Goal: Information Seeking & Learning: Learn about a topic

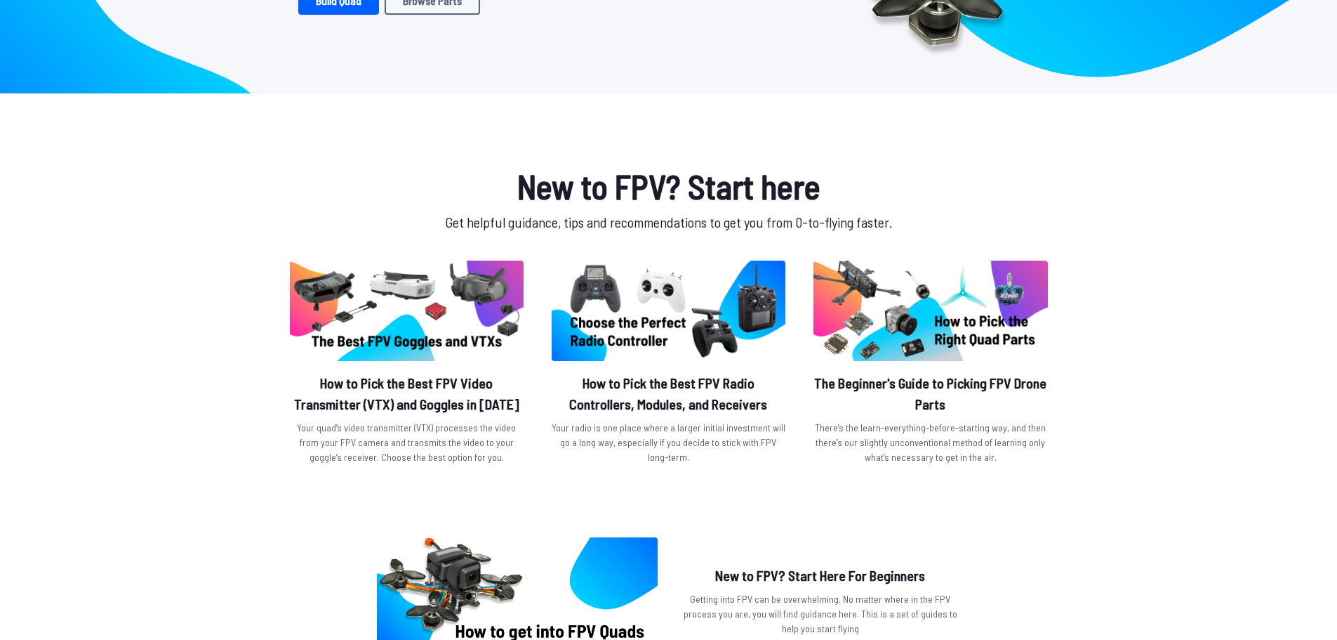
scroll to position [67, 0]
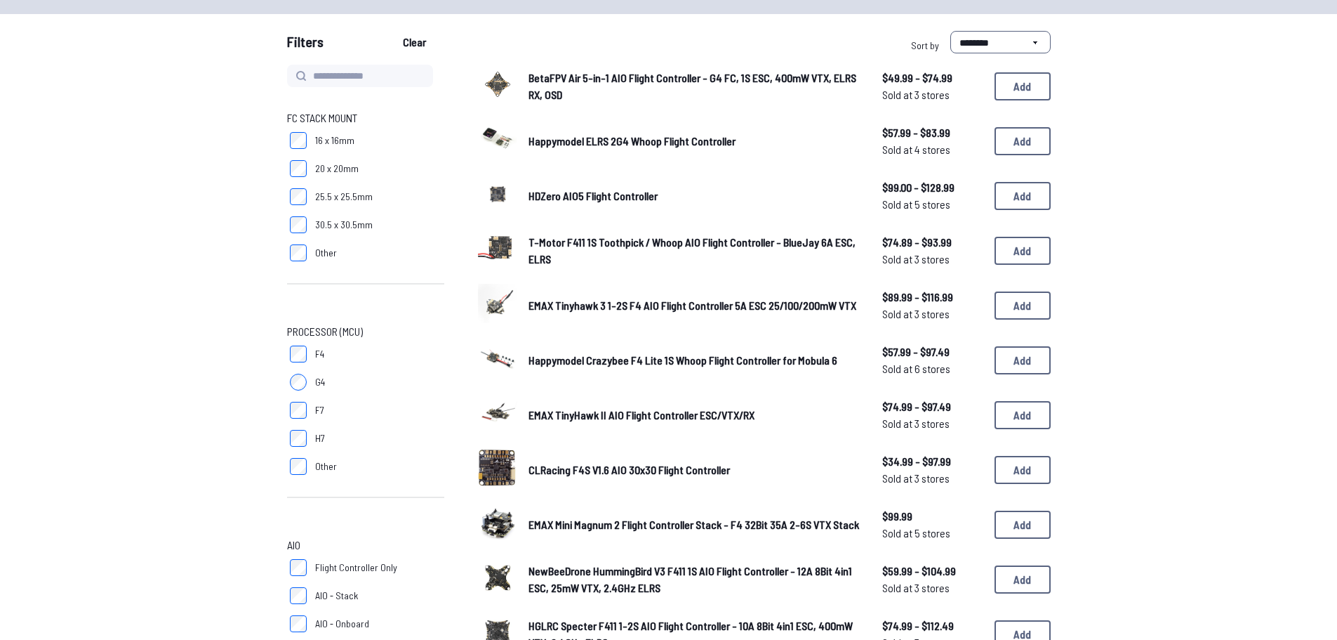
scroll to position [79, 0]
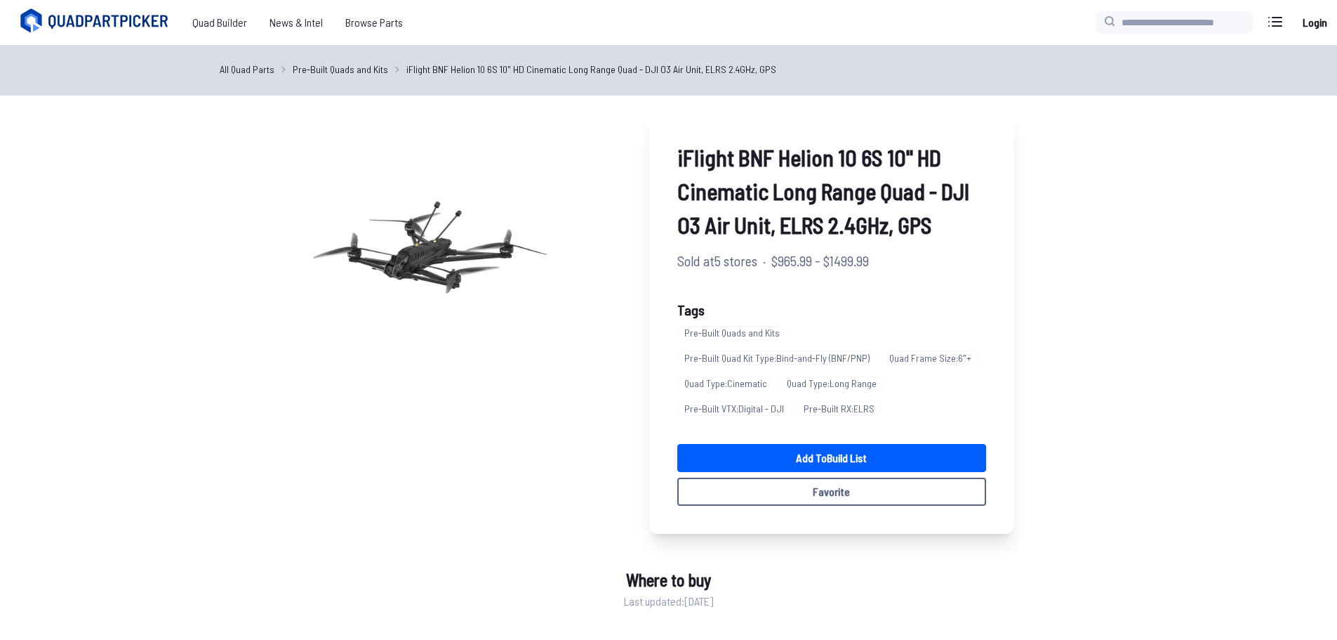
click at [493, 73] on link "iFlight BNF Helion 10 6S 10" HD Cinematic Long Range Quad - DJI O3 Air Unit, EL…" at bounding box center [591, 69] width 370 height 15
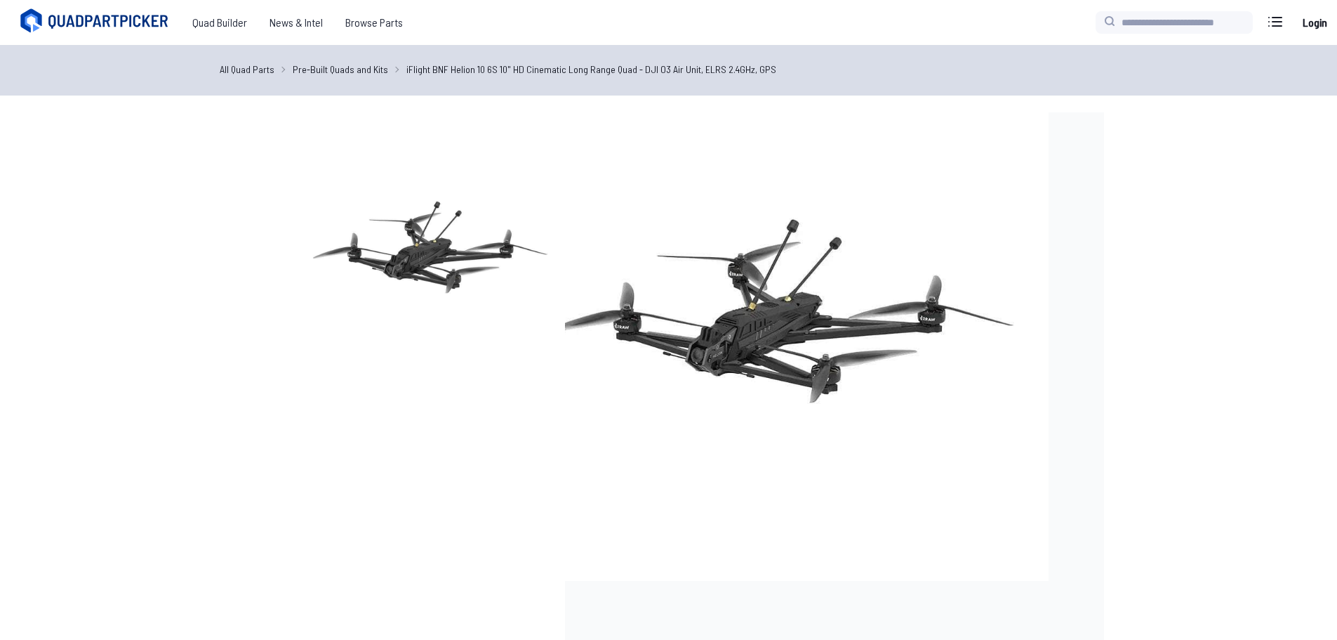
click at [413, 255] on img at bounding box center [431, 247] width 270 height 270
